Goal: Find specific page/section: Find specific page/section

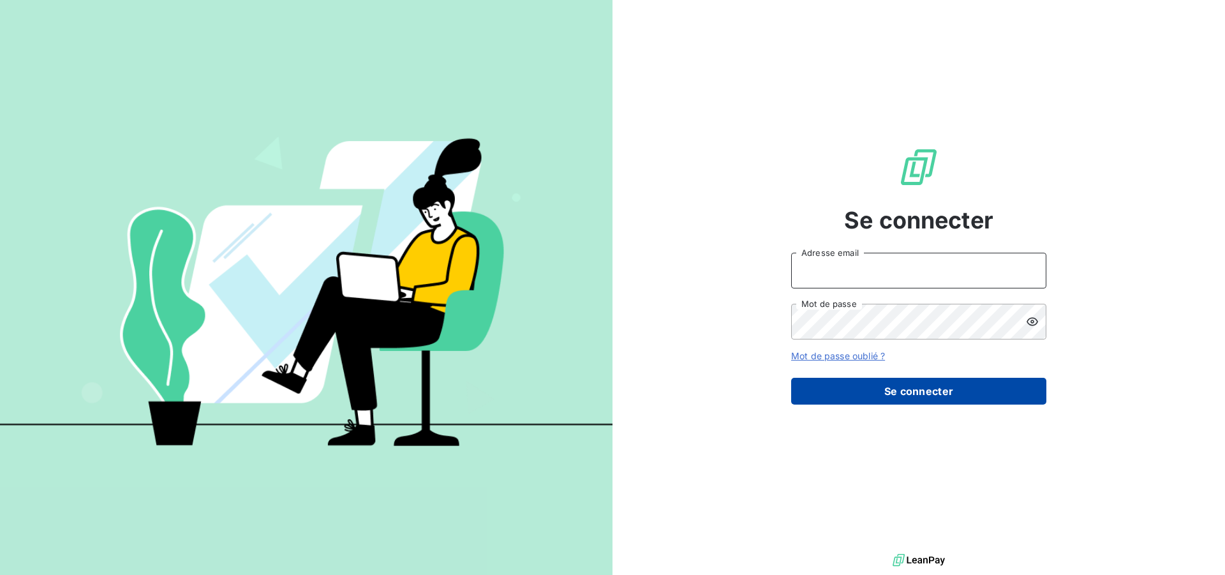
type input "[EMAIL_ADDRESS][DOMAIN_NAME]"
click at [839, 391] on button "Se connecter" at bounding box center [918, 391] width 255 height 27
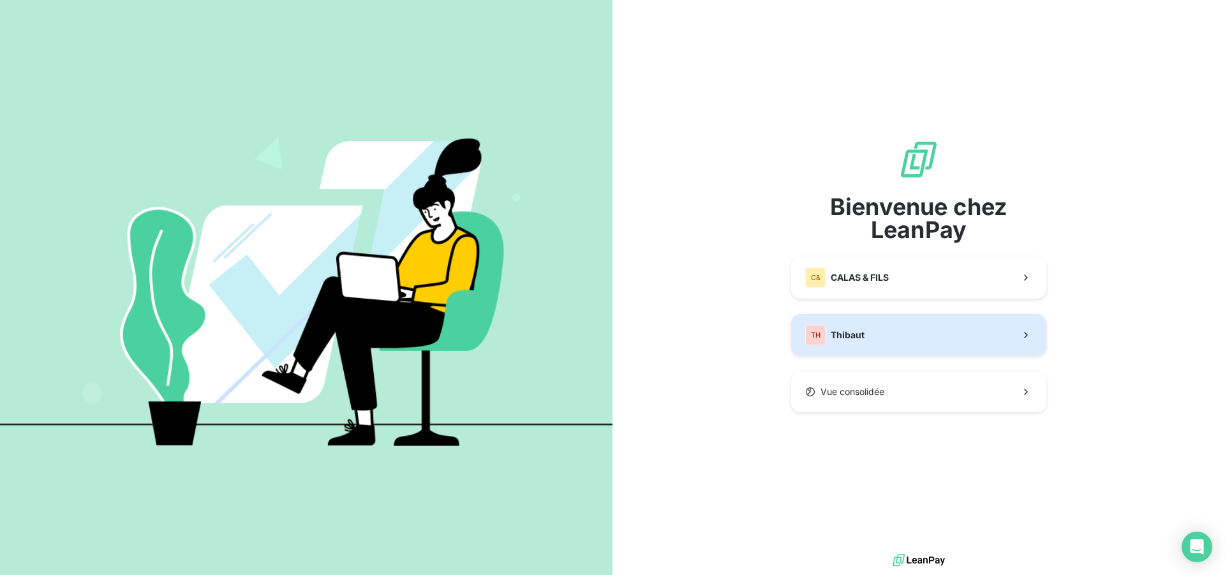
click at [865, 327] on button "TH Thibaut" at bounding box center [918, 335] width 255 height 42
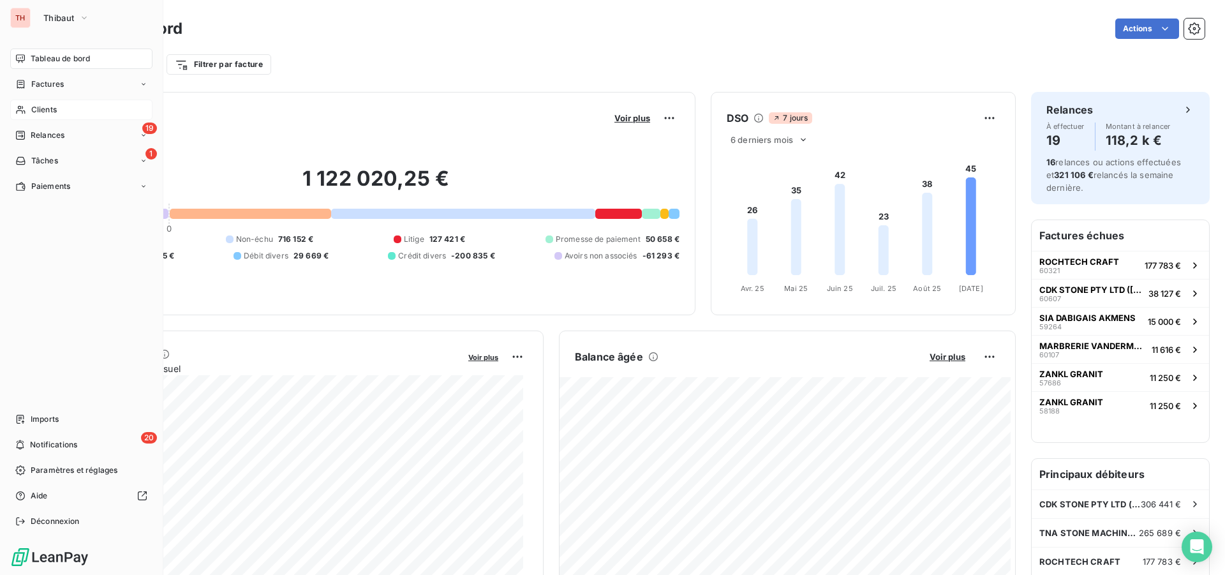
drag, startPoint x: 34, startPoint y: 112, endPoint x: 57, endPoint y: 114, distance: 23.0
click at [34, 112] on span "Clients" at bounding box center [44, 109] width 26 height 11
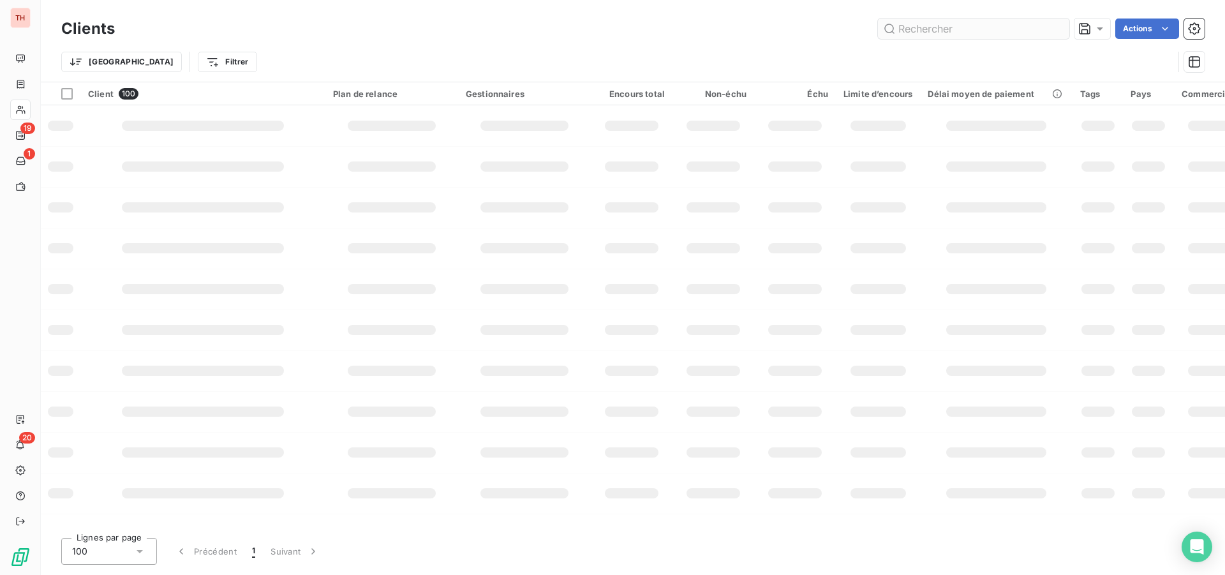
click at [929, 27] on input "text" at bounding box center [973, 29] width 191 height 20
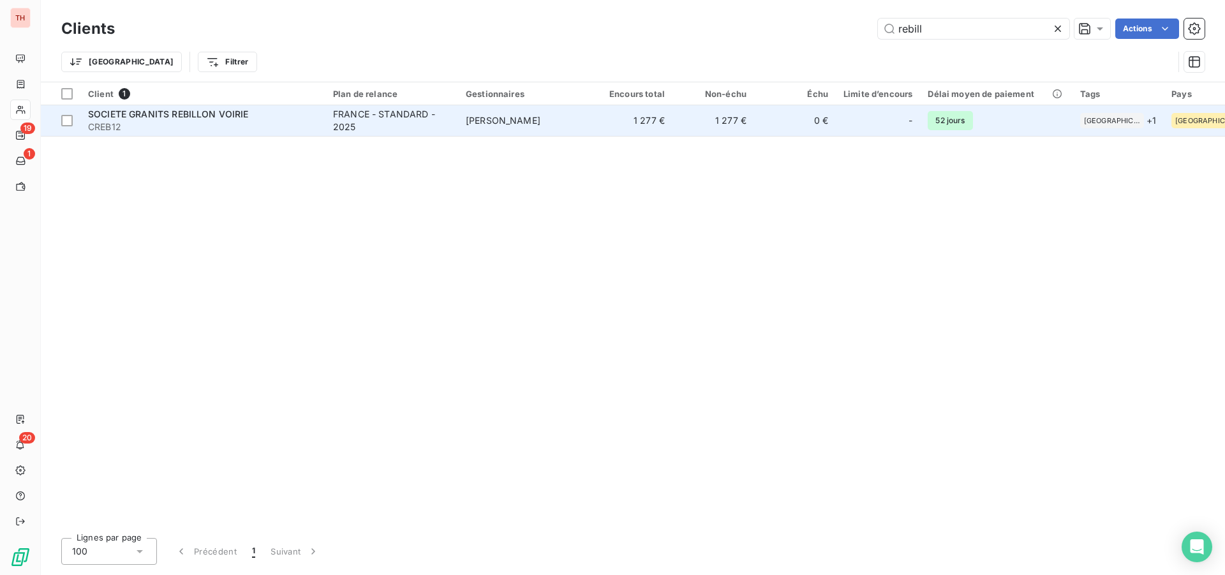
type input "rebill"
click at [380, 131] on div "FRANCE - STANDARD - 2025" at bounding box center [391, 121] width 117 height 26
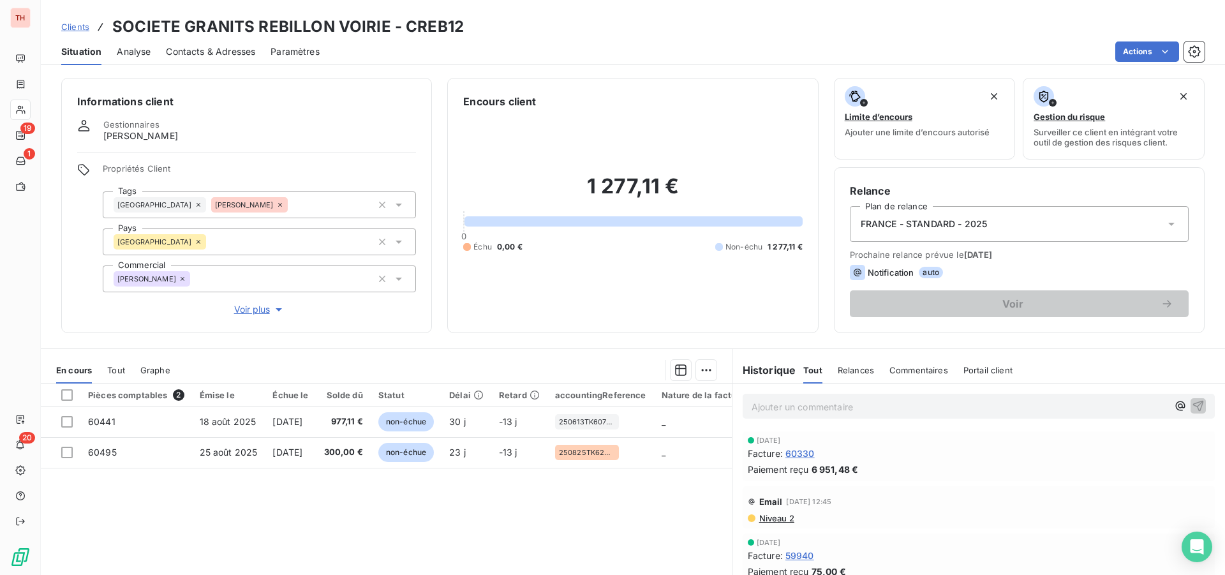
click at [790, 456] on span "60330" at bounding box center [800, 453] width 29 height 13
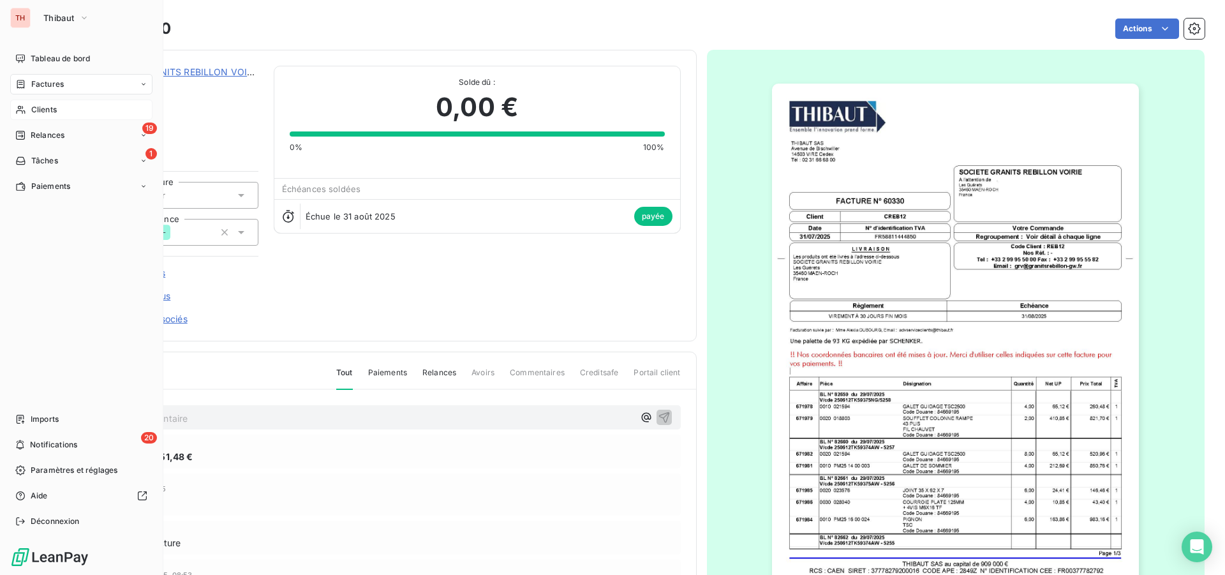
click at [22, 110] on icon at bounding box center [20, 110] width 11 height 10
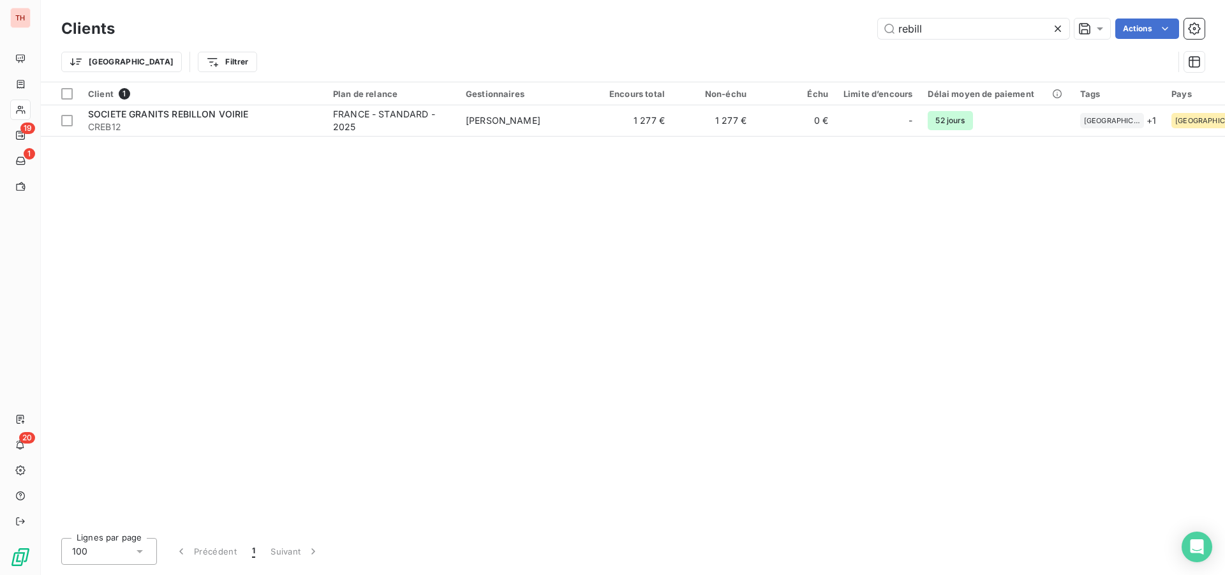
drag, startPoint x: 928, startPoint y: 26, endPoint x: 871, endPoint y: 26, distance: 56.8
click at [871, 26] on div "rebill Actions" at bounding box center [667, 29] width 1075 height 20
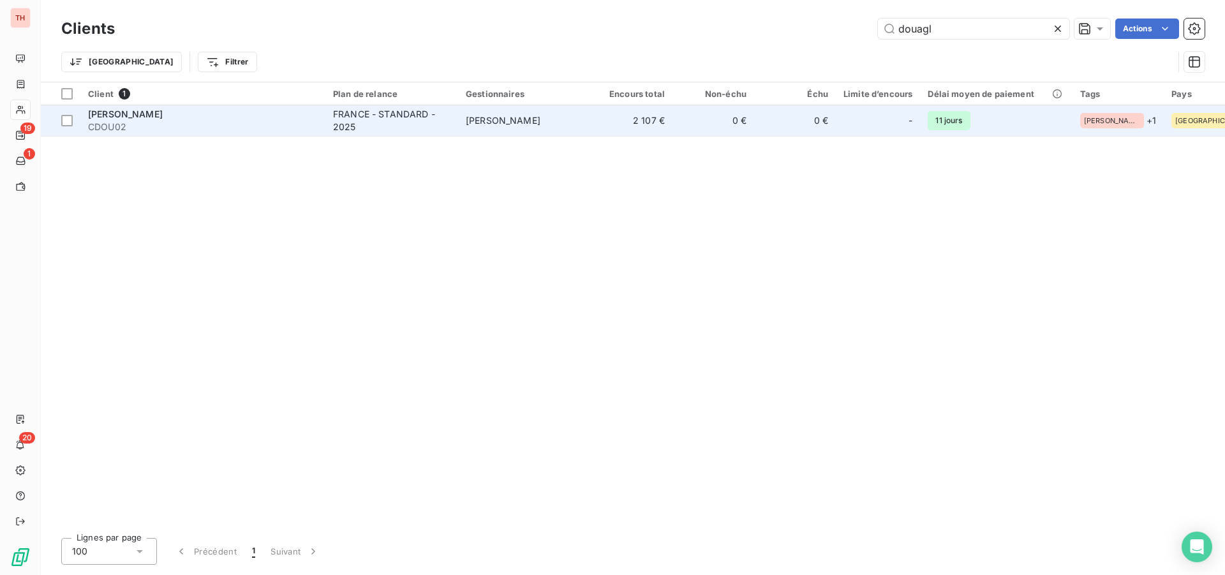
type input "douagl"
click at [270, 128] on span "CDOU02" at bounding box center [203, 127] width 230 height 13
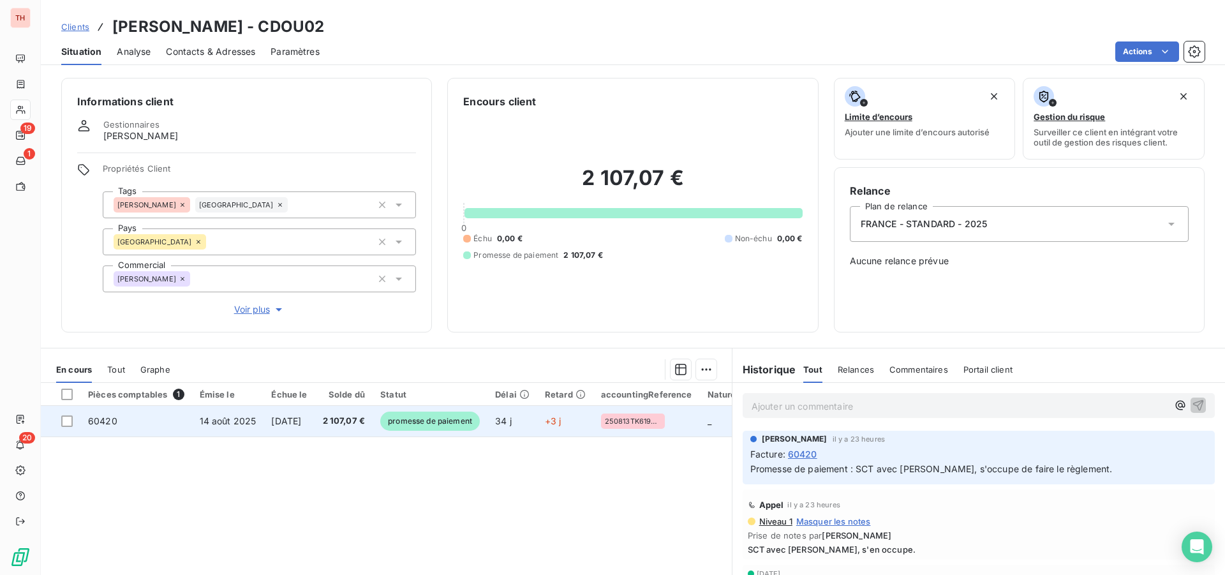
click at [220, 422] on span "14 août 2025" at bounding box center [228, 420] width 57 height 11
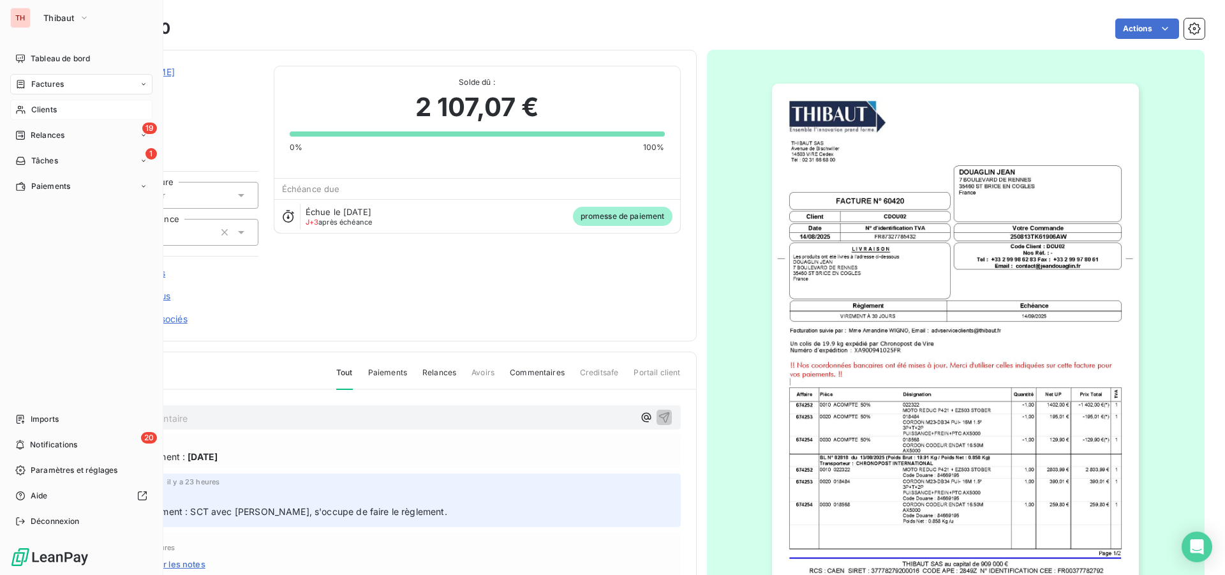
click at [54, 105] on span "Clients" at bounding box center [44, 109] width 26 height 11
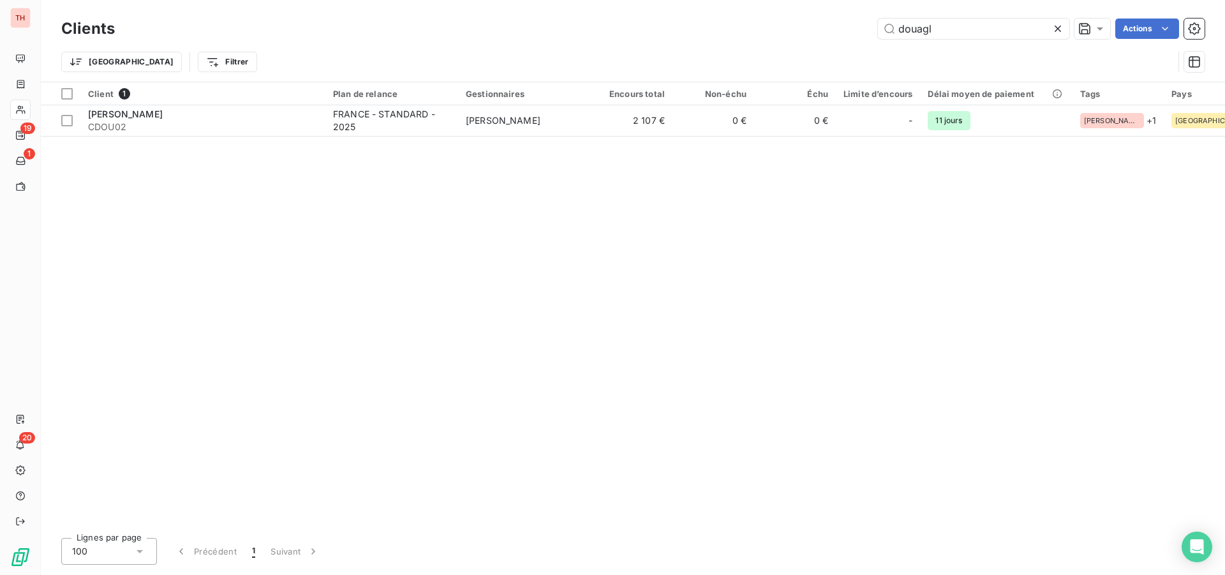
drag, startPoint x: 953, startPoint y: 26, endPoint x: 850, endPoint y: 33, distance: 103.0
click at [850, 33] on div "douagl Actions" at bounding box center [667, 29] width 1075 height 20
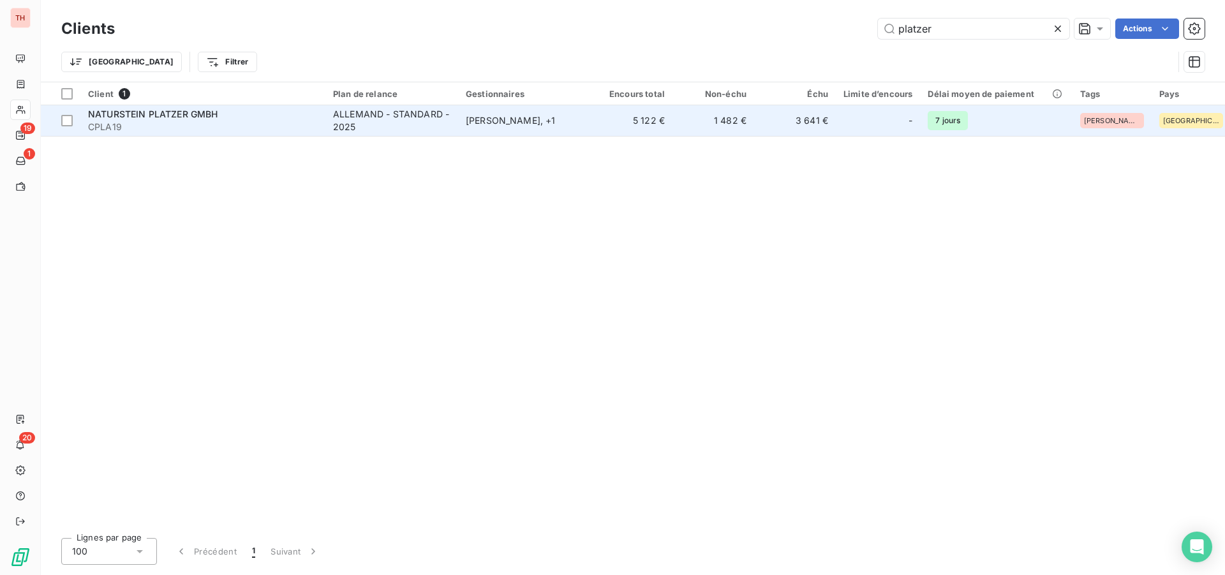
type input "platzer"
click at [260, 119] on div "NATURSTEIN PLATZER GMBH" at bounding box center [203, 114] width 230 height 13
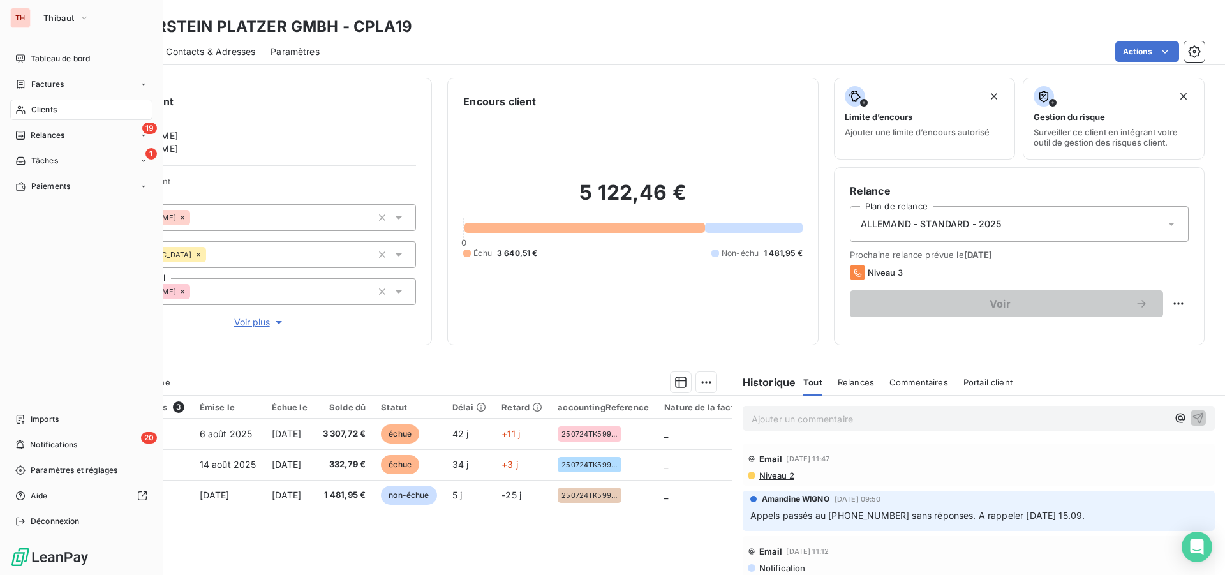
click at [52, 117] on div "Clients" at bounding box center [81, 110] width 142 height 20
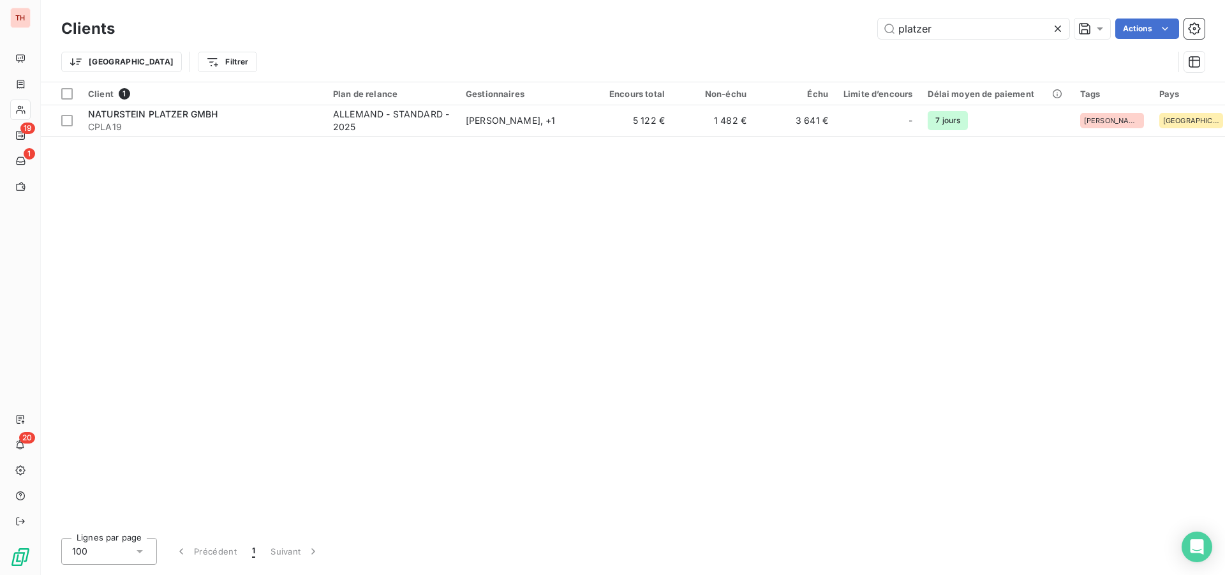
click at [889, 38] on input "platzer" at bounding box center [973, 29] width 191 height 20
drag, startPoint x: 948, startPoint y: 29, endPoint x: 895, endPoint y: 78, distance: 71.8
click at [889, 31] on input "platzer" at bounding box center [973, 29] width 191 height 20
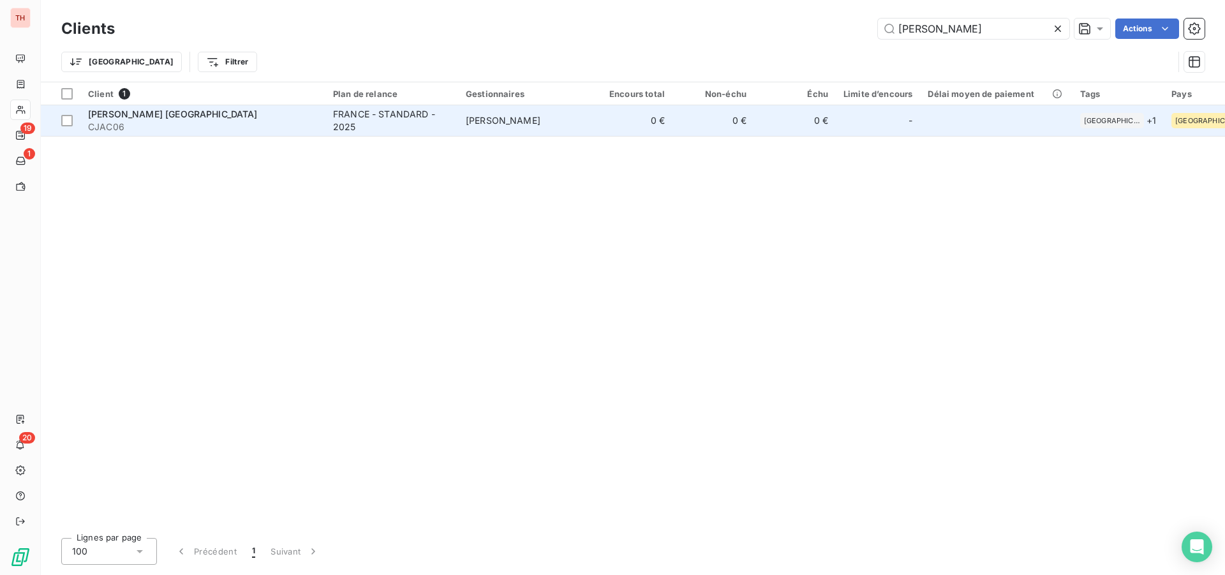
type input "[PERSON_NAME]"
click at [273, 119] on div "[PERSON_NAME] [GEOGRAPHIC_DATA]" at bounding box center [203, 114] width 230 height 13
